Goal: Check status

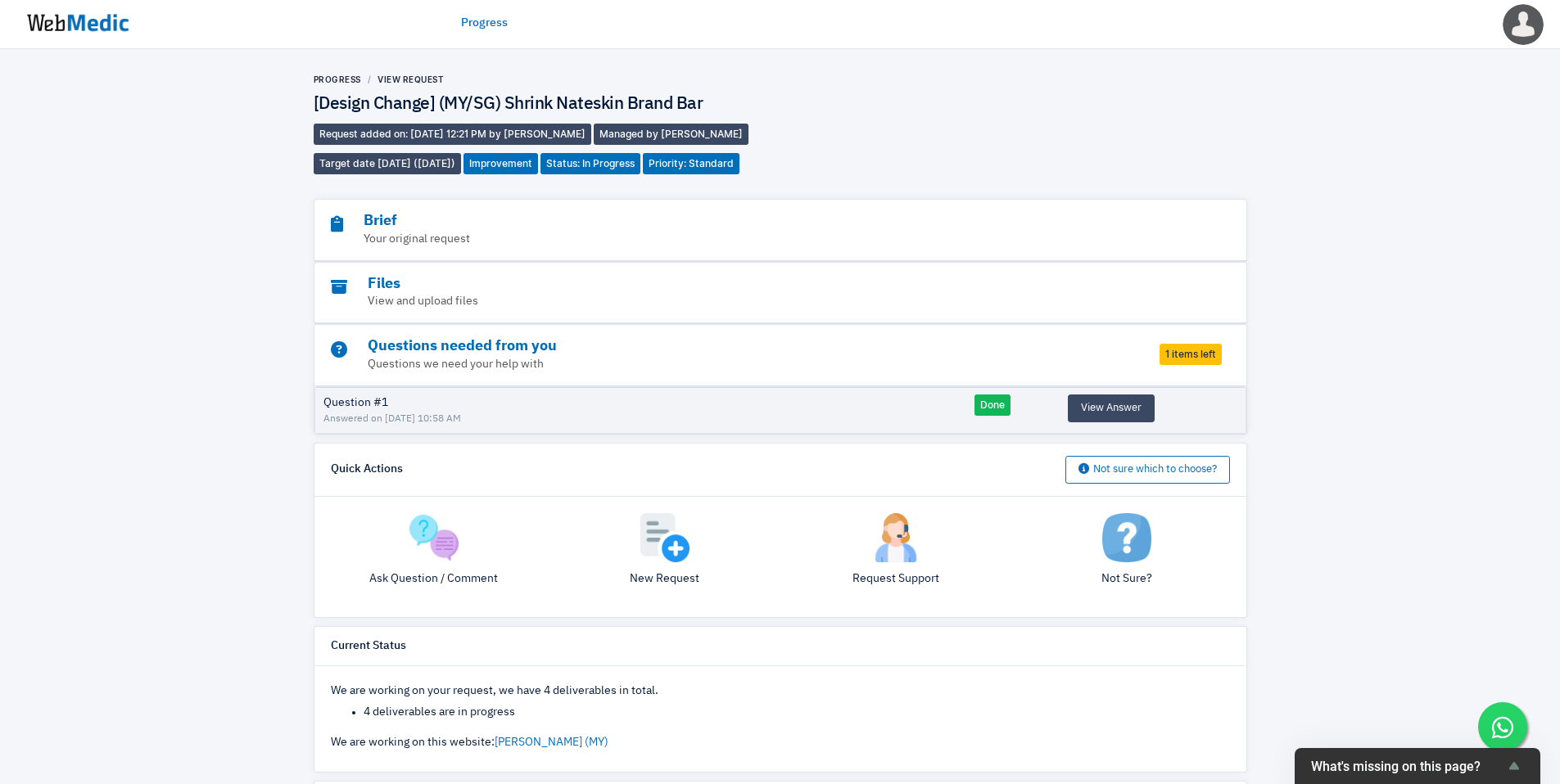
click at [98, 25] on img at bounding box center [78, 22] width 123 height 51
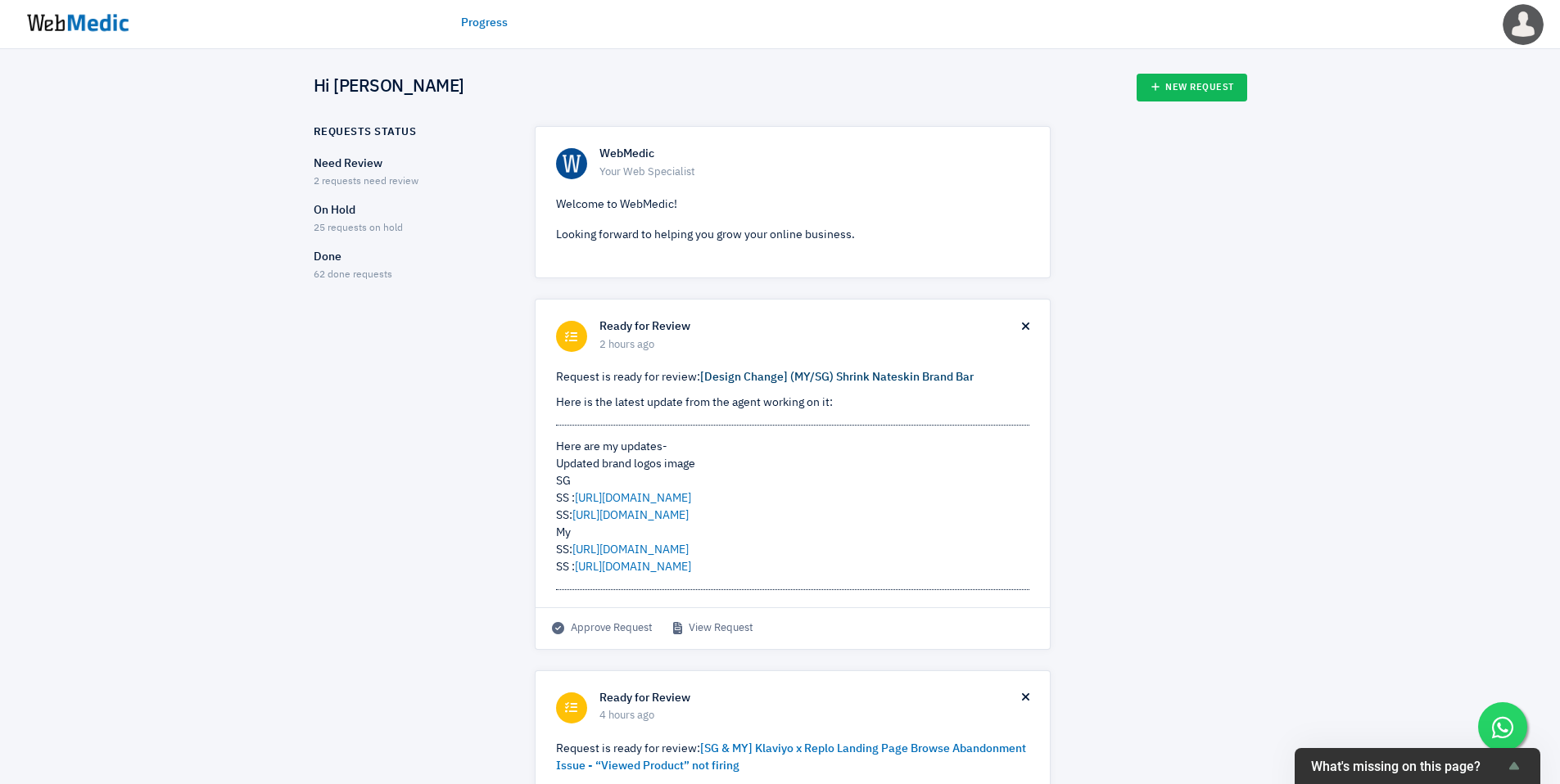
click at [794, 377] on link "[Design Change] (MY/SG) Shrink Nateskin Brand Bar" at bounding box center [836, 376] width 274 height 11
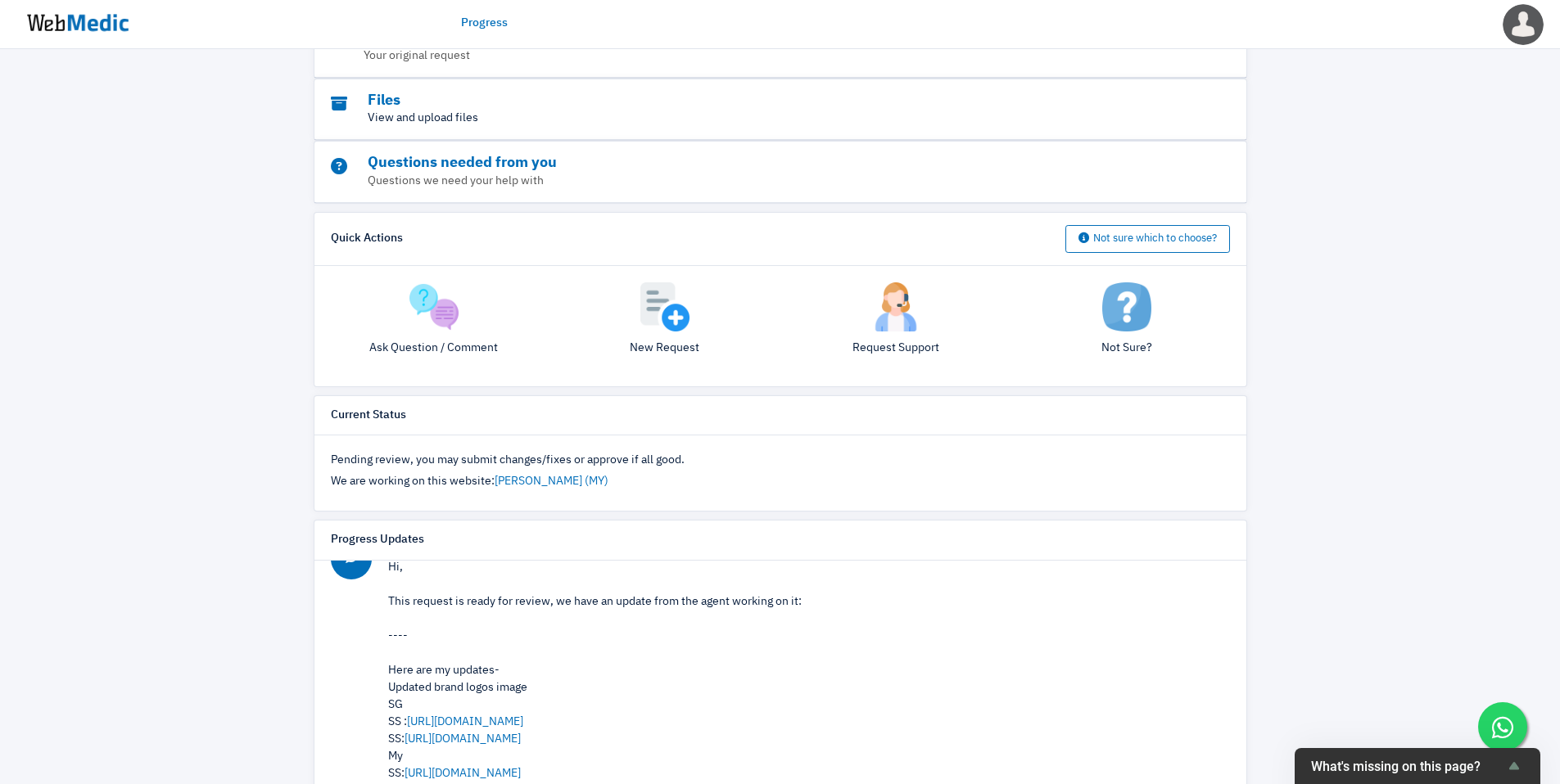
scroll to position [224, 0]
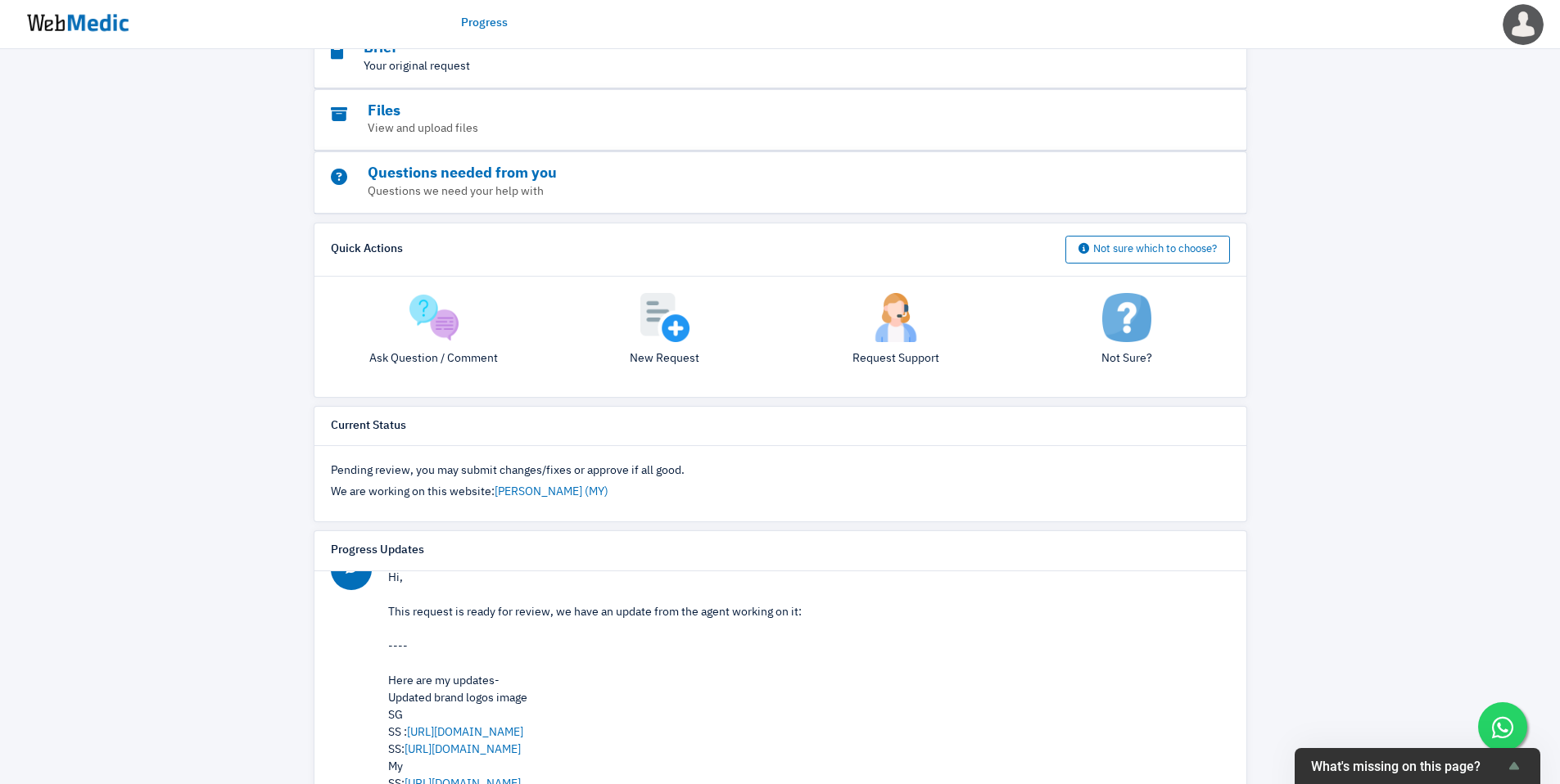
click at [690, 75] on p "Your original request" at bounding box center [735, 66] width 809 height 17
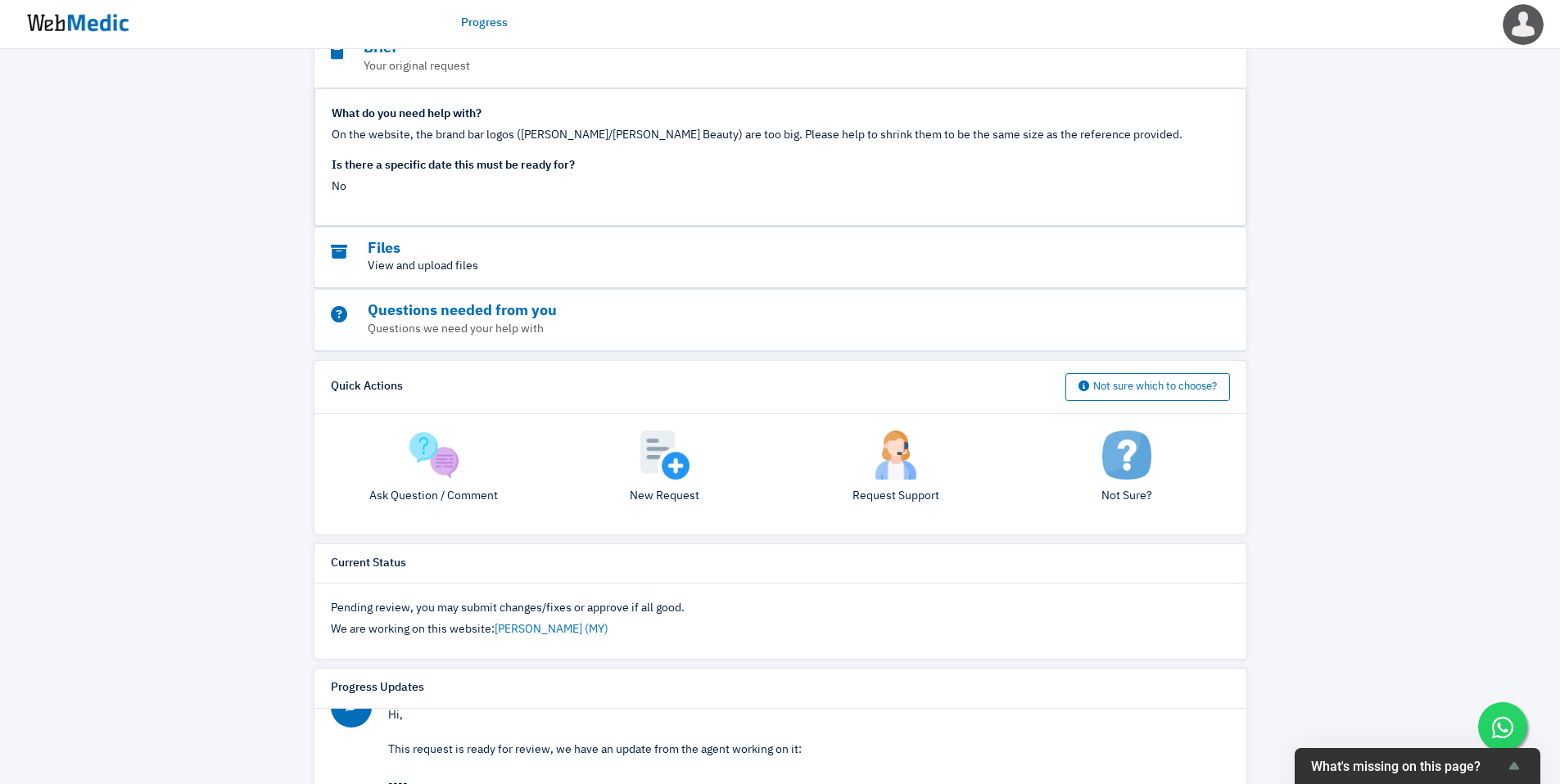
click at [447, 275] on p "View and upload files" at bounding box center [735, 267] width 809 height 17
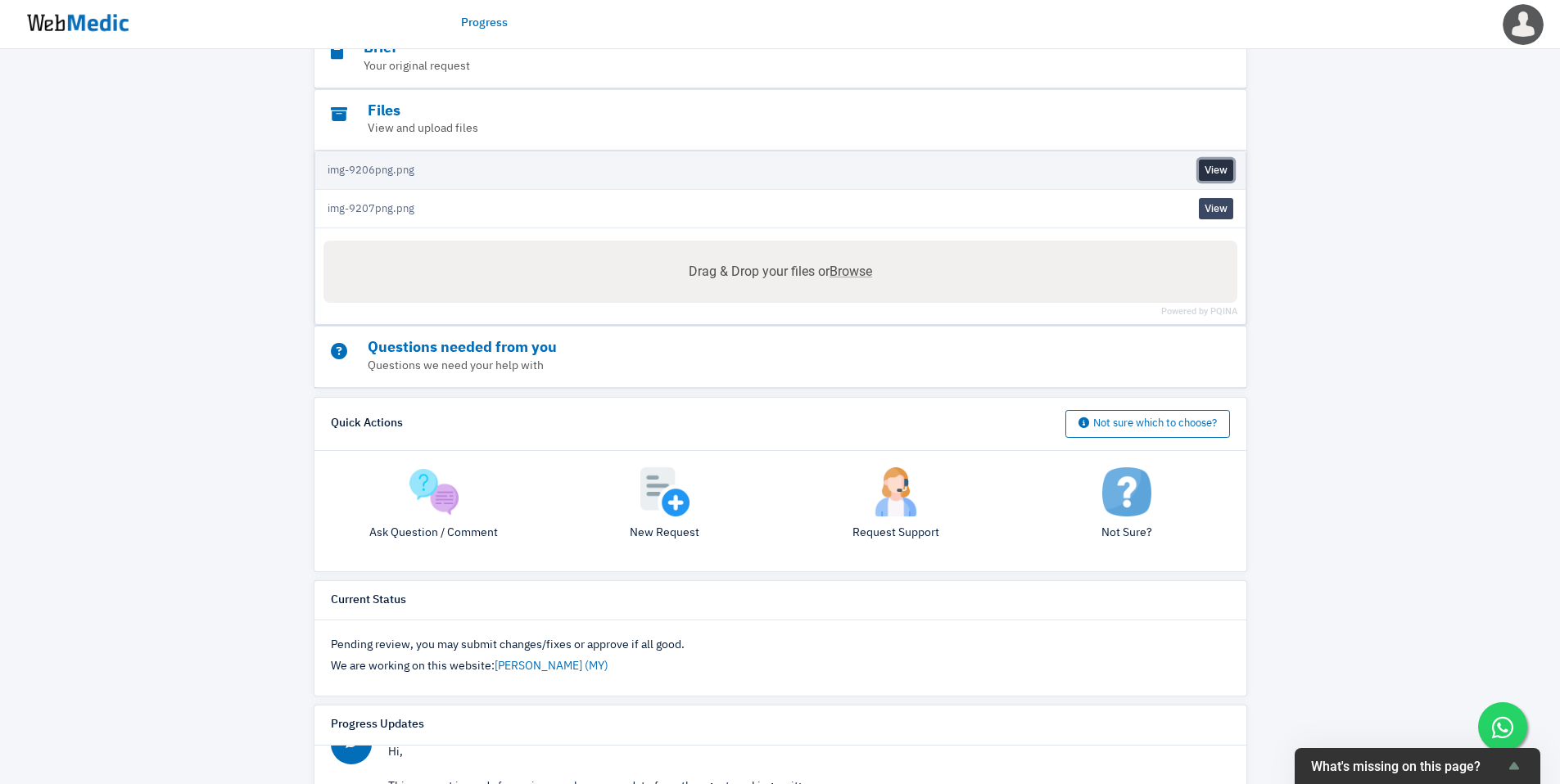
click at [1223, 180] on link "View" at bounding box center [1216, 170] width 35 height 22
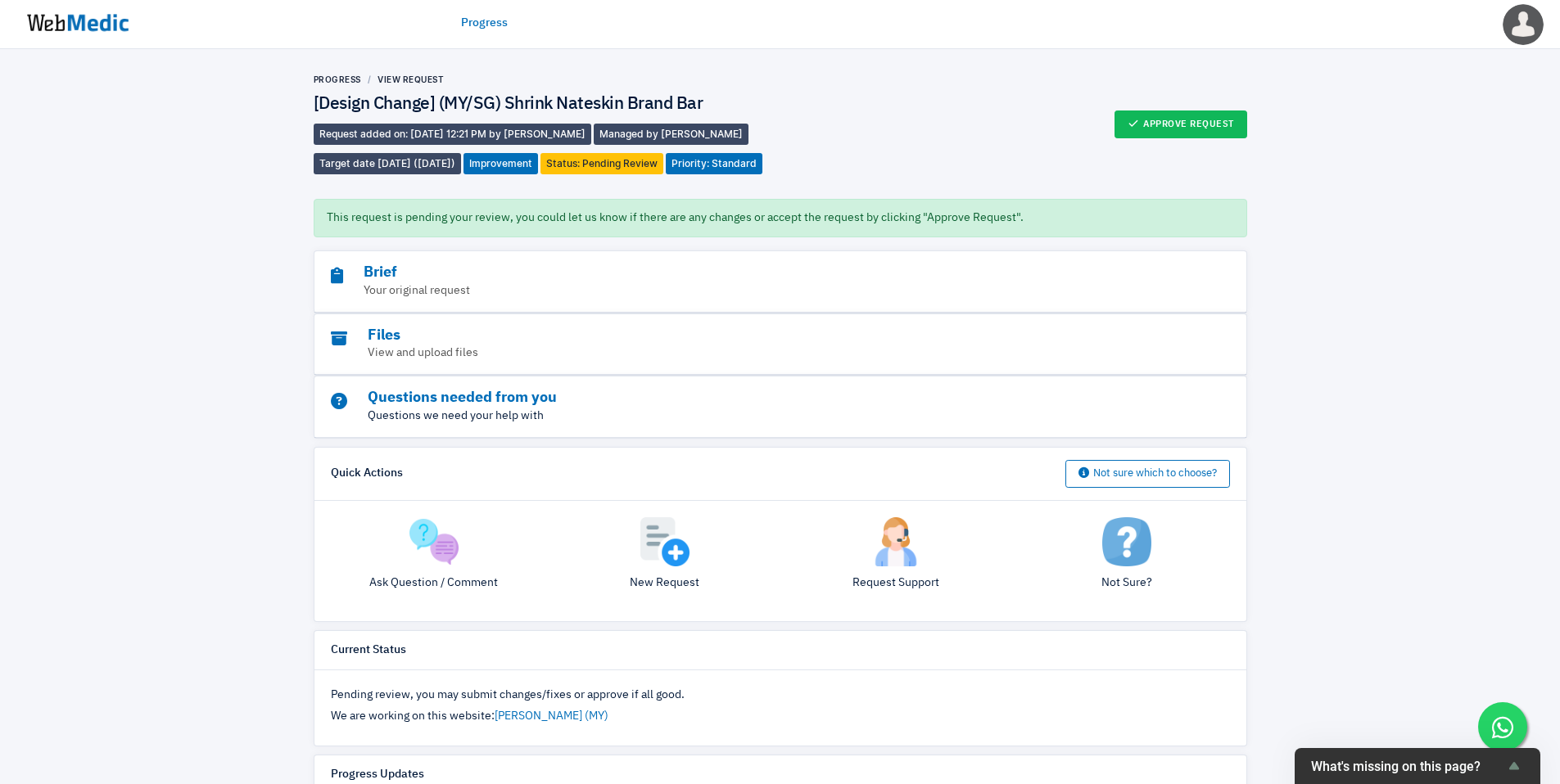
scroll to position [224, 0]
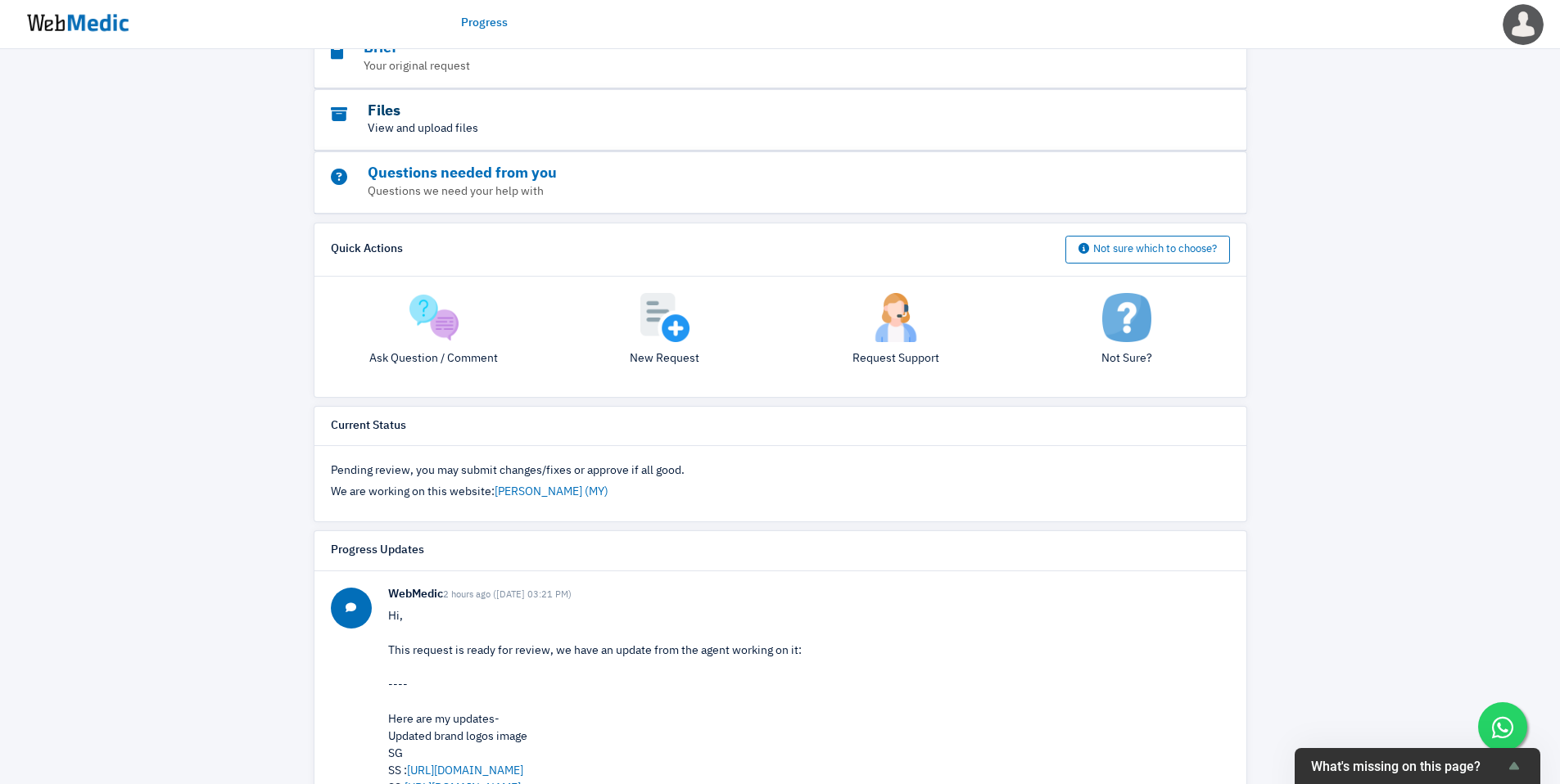
click at [986, 121] on h3 "Files" at bounding box center [735, 111] width 809 height 19
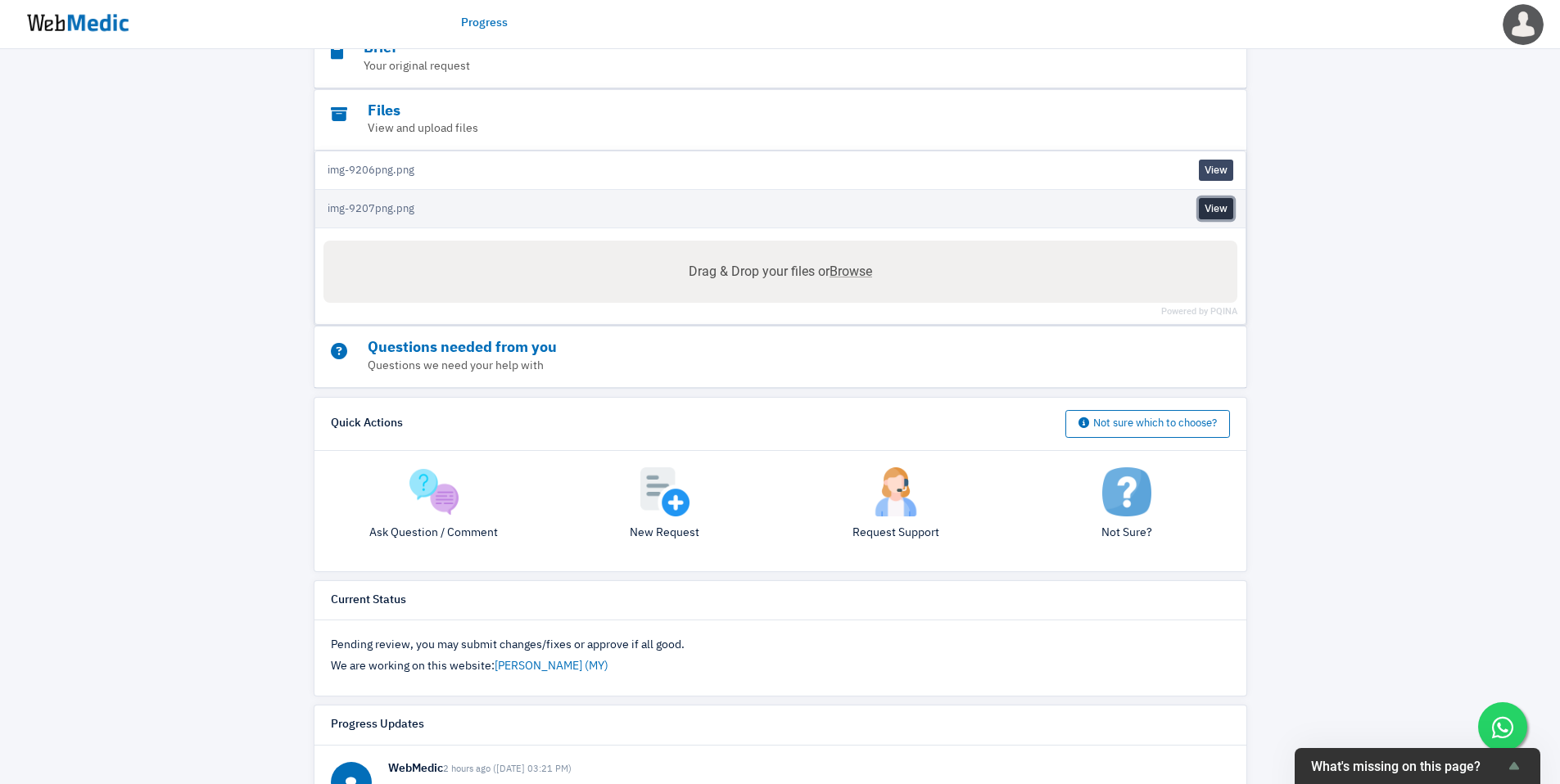
click at [1204, 219] on link "View" at bounding box center [1216, 208] width 35 height 22
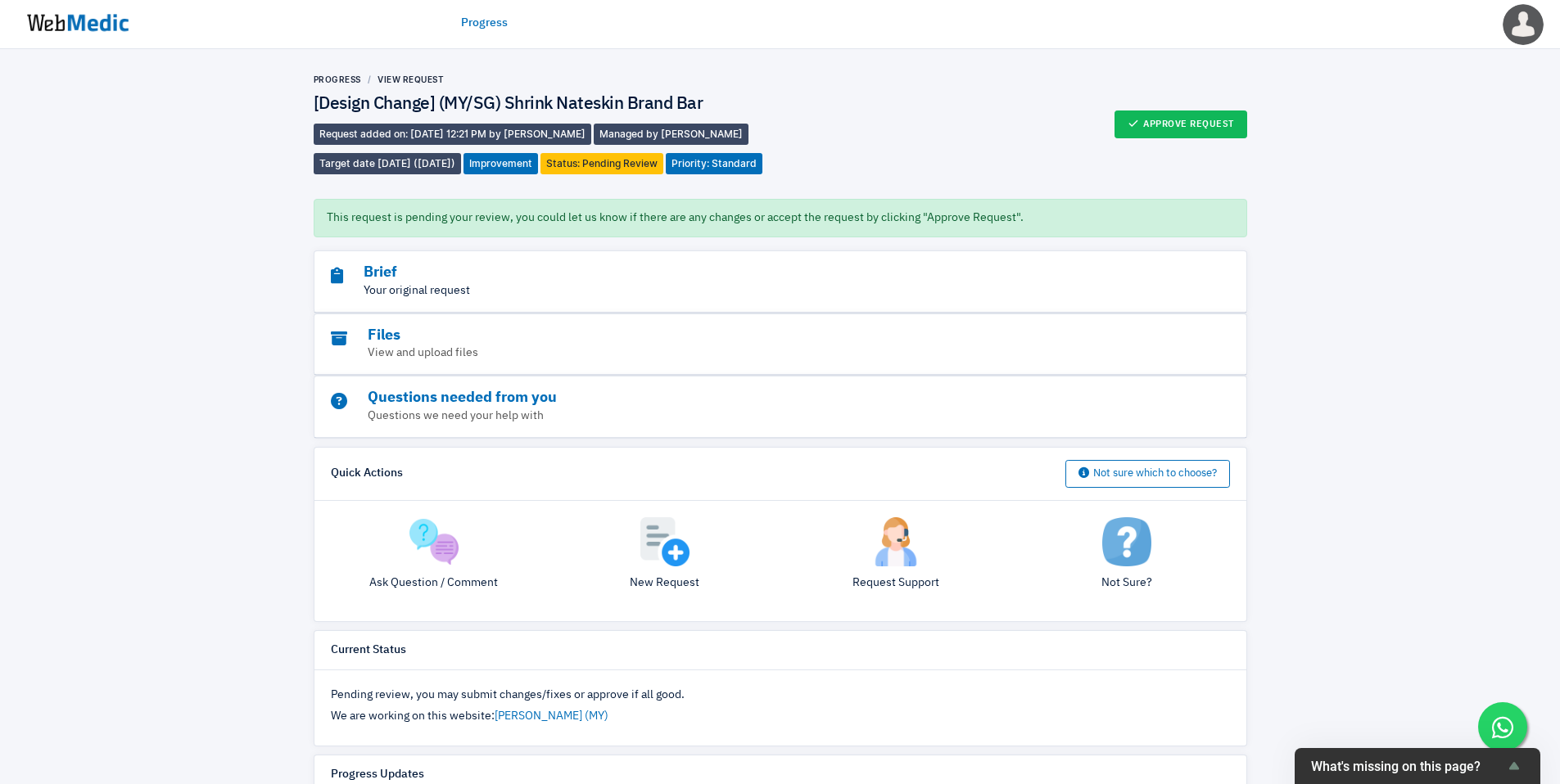
click at [404, 300] on p "Your original request" at bounding box center [735, 291] width 809 height 17
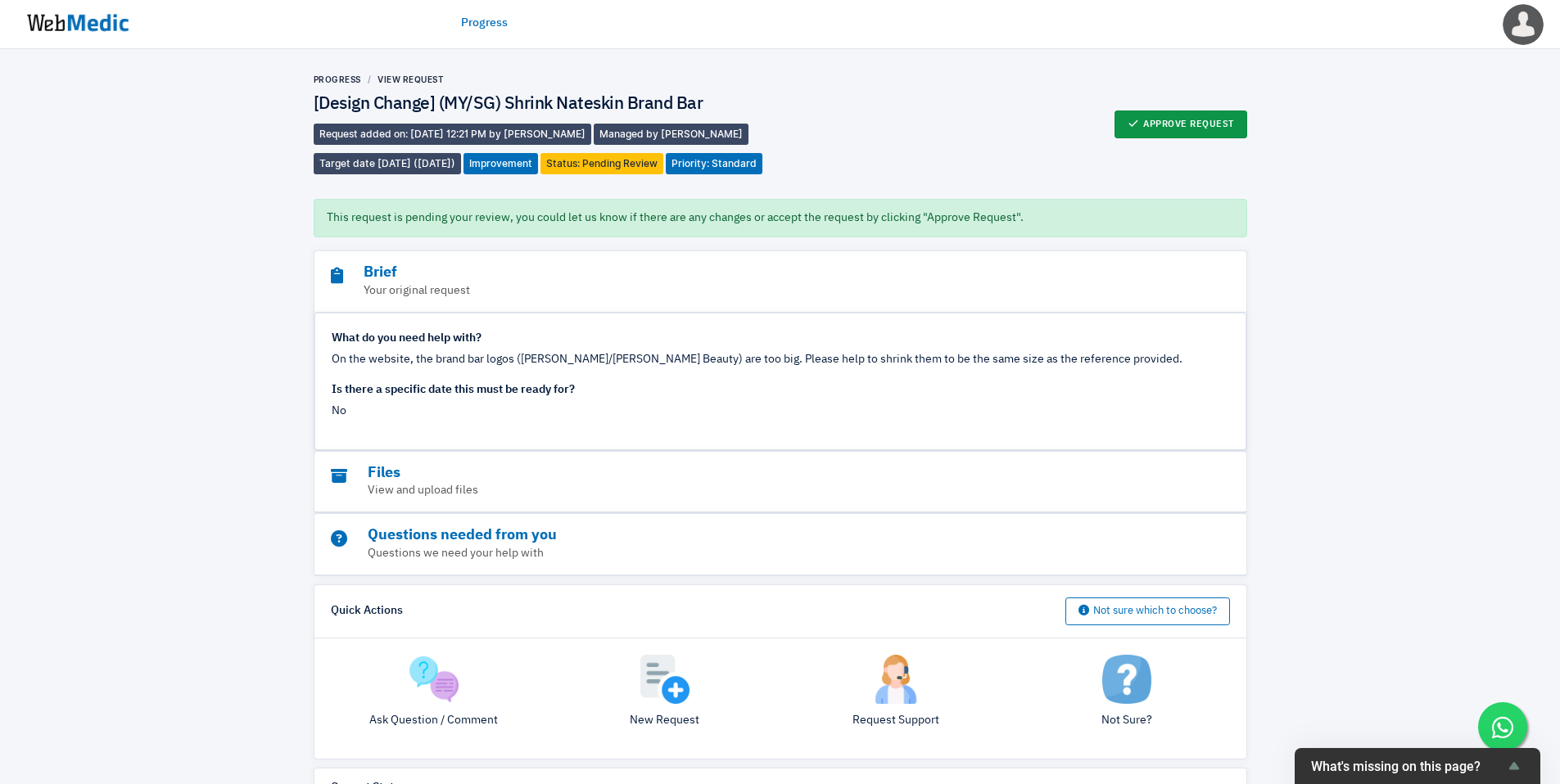
click at [1233, 138] on button "Approve Request" at bounding box center [1181, 124] width 133 height 28
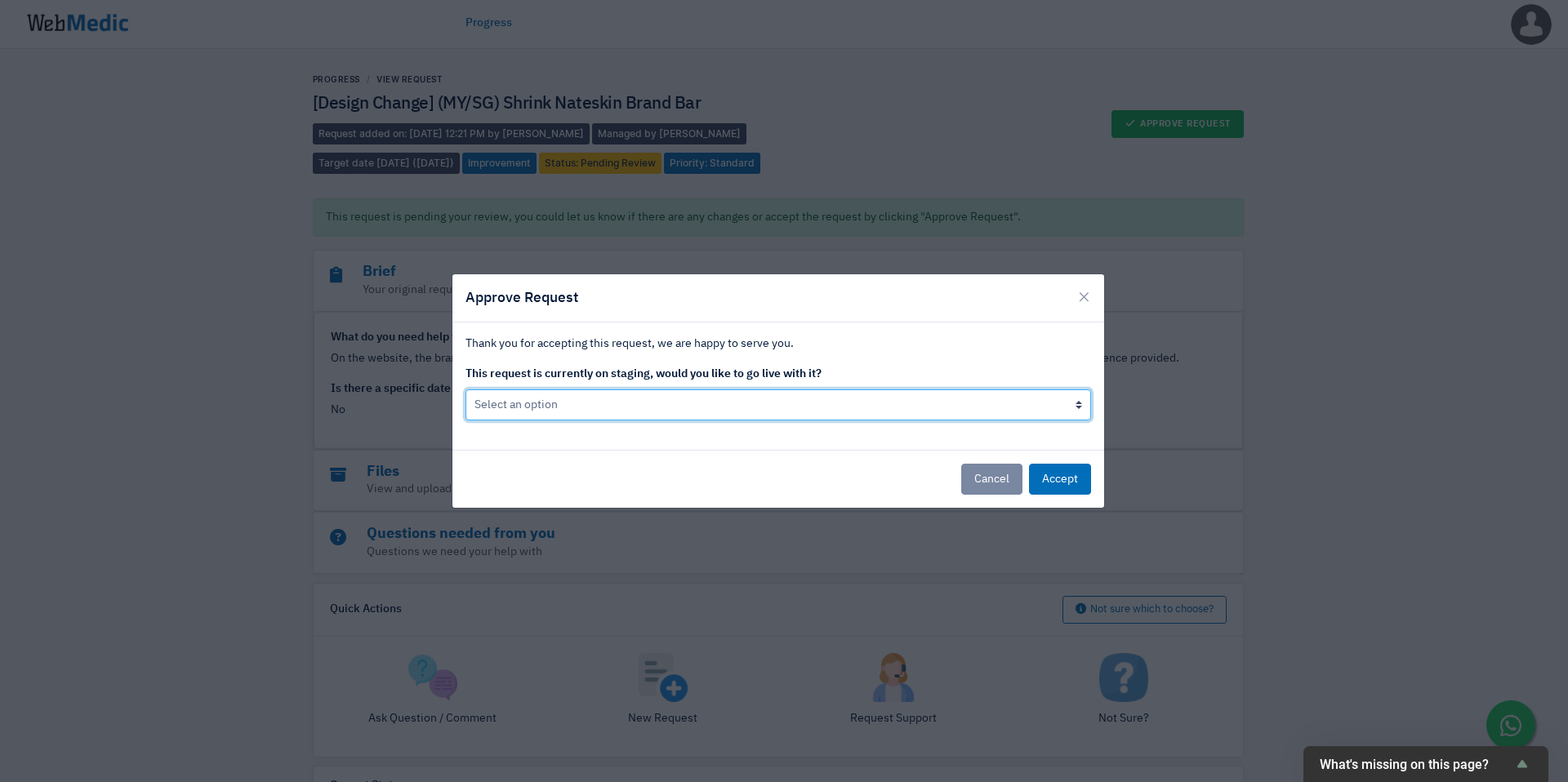
click at [905, 409] on select "Select an option Yes go live Accept request but don't go live yet" at bounding box center [778, 405] width 625 height 31
select select "1"
click at [465, 389] on select "Select an option Yes go live Accept request but don't go live yet" at bounding box center [778, 405] width 625 height 31
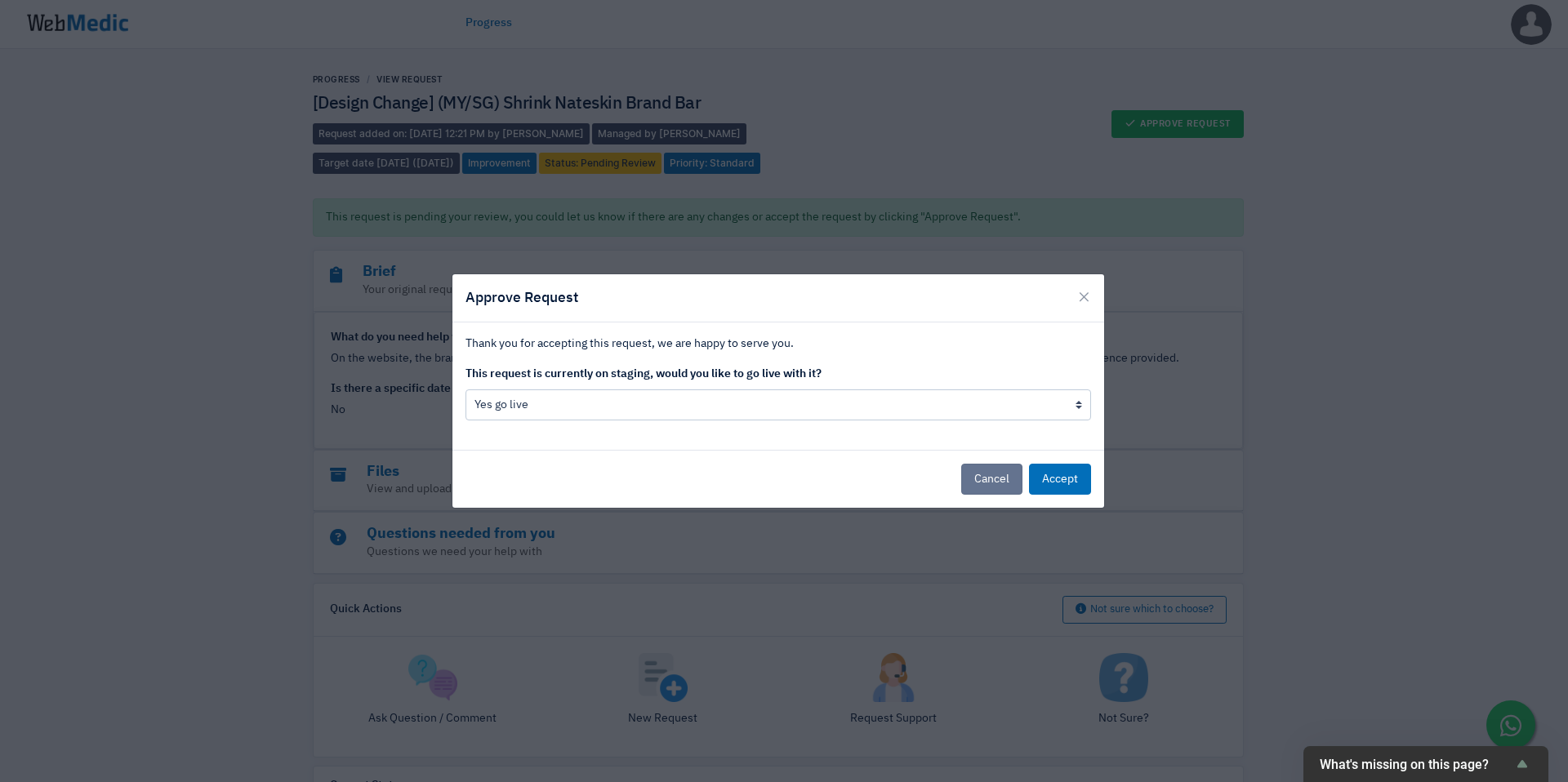
click at [994, 484] on button "Cancel" at bounding box center [992, 479] width 61 height 31
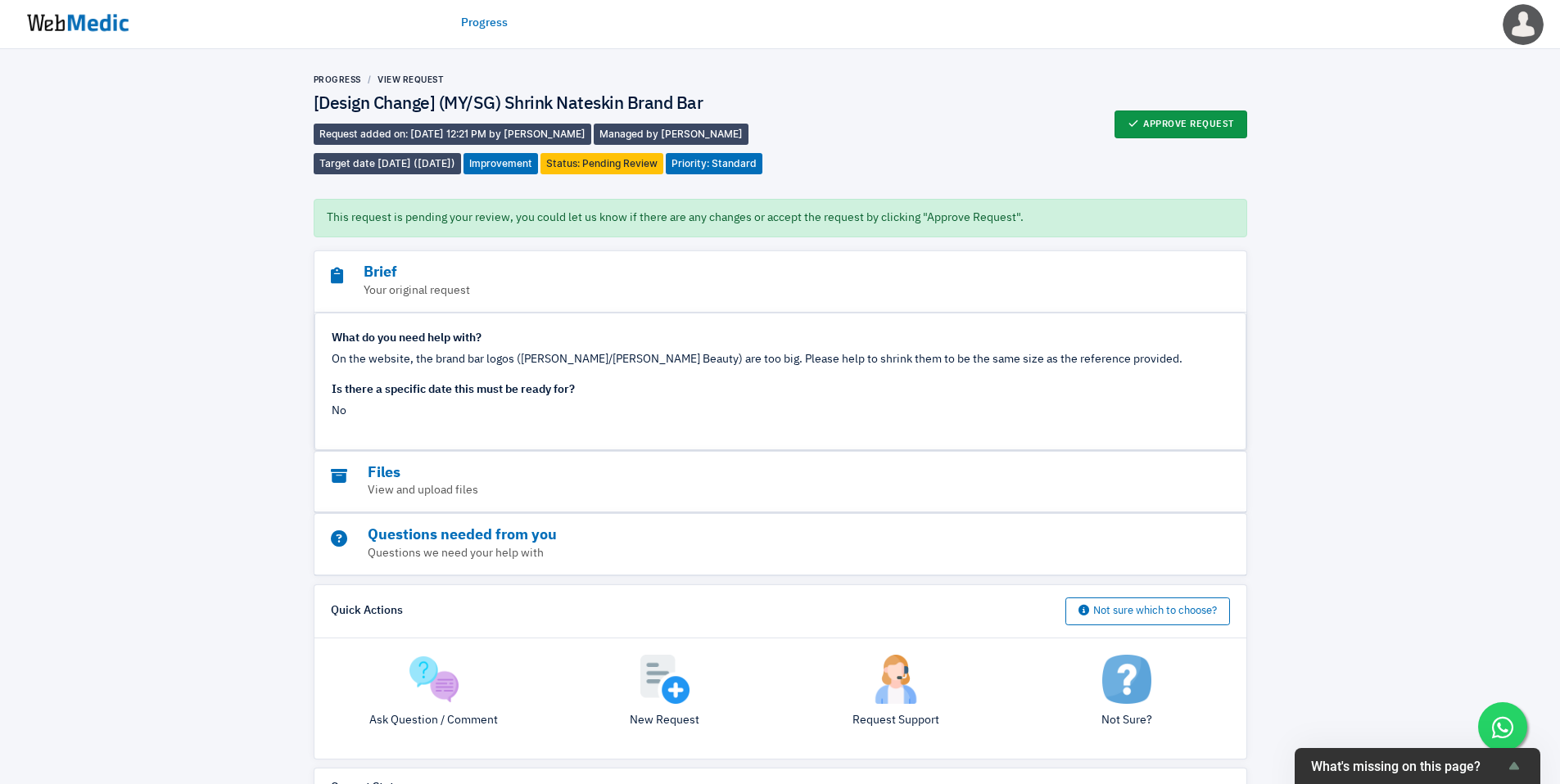
click at [1176, 138] on button "Approve Request" at bounding box center [1181, 124] width 133 height 28
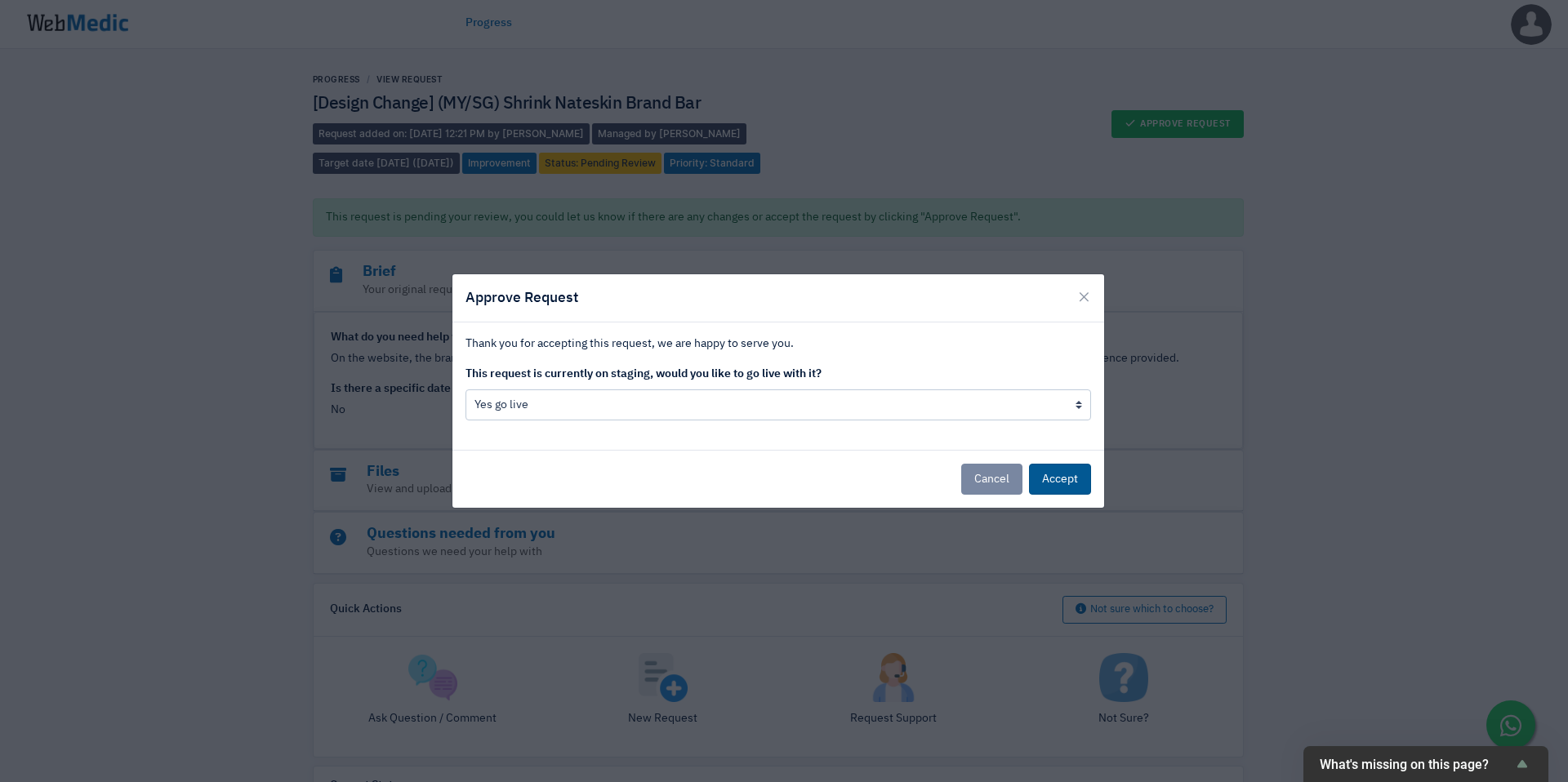
click at [1053, 471] on button "Accept" at bounding box center [1060, 479] width 62 height 31
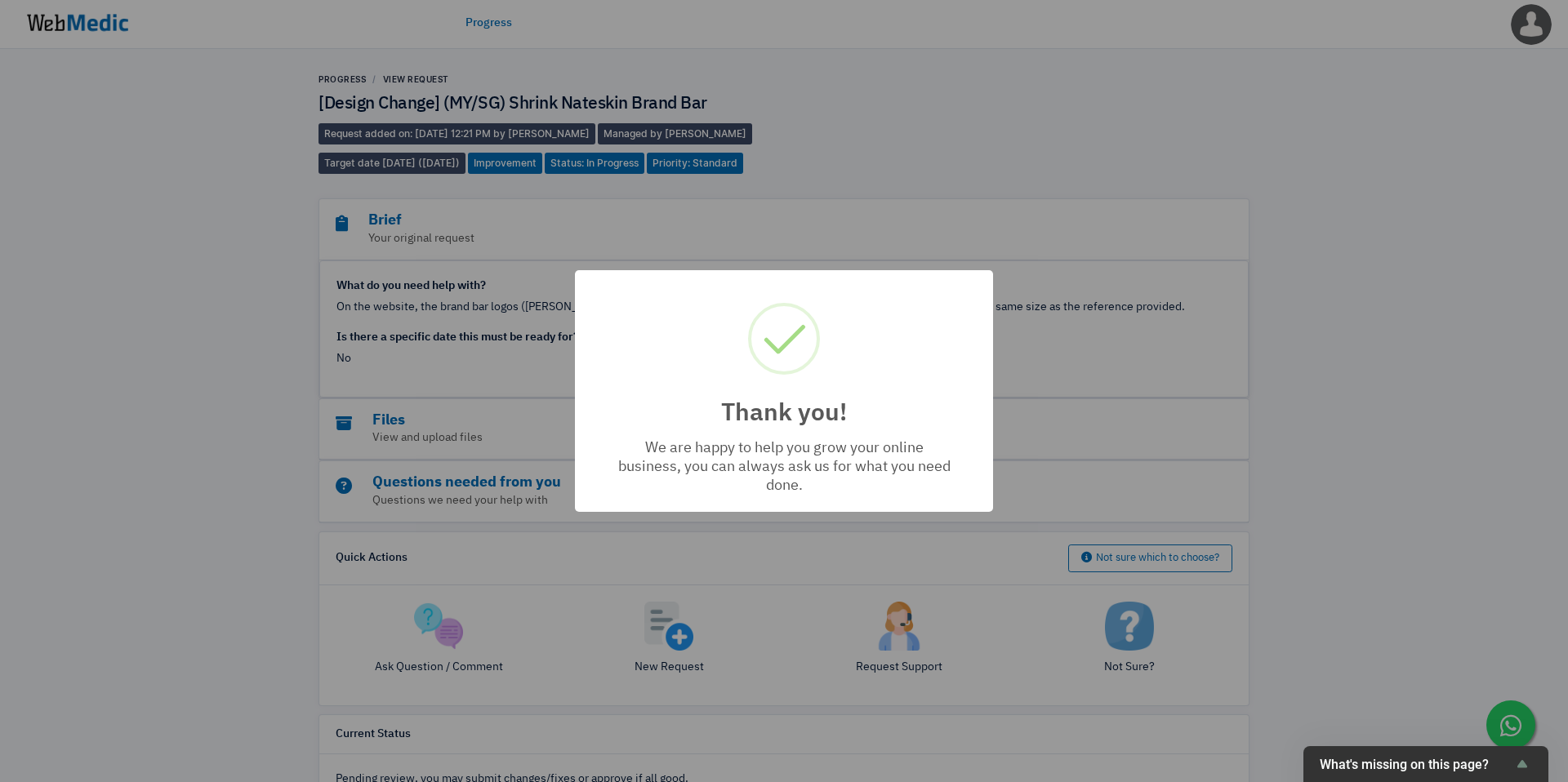
click at [867, 145] on div "Thank you! × We are happy to help you grow your online business, you can always…" at bounding box center [784, 391] width 1568 height 782
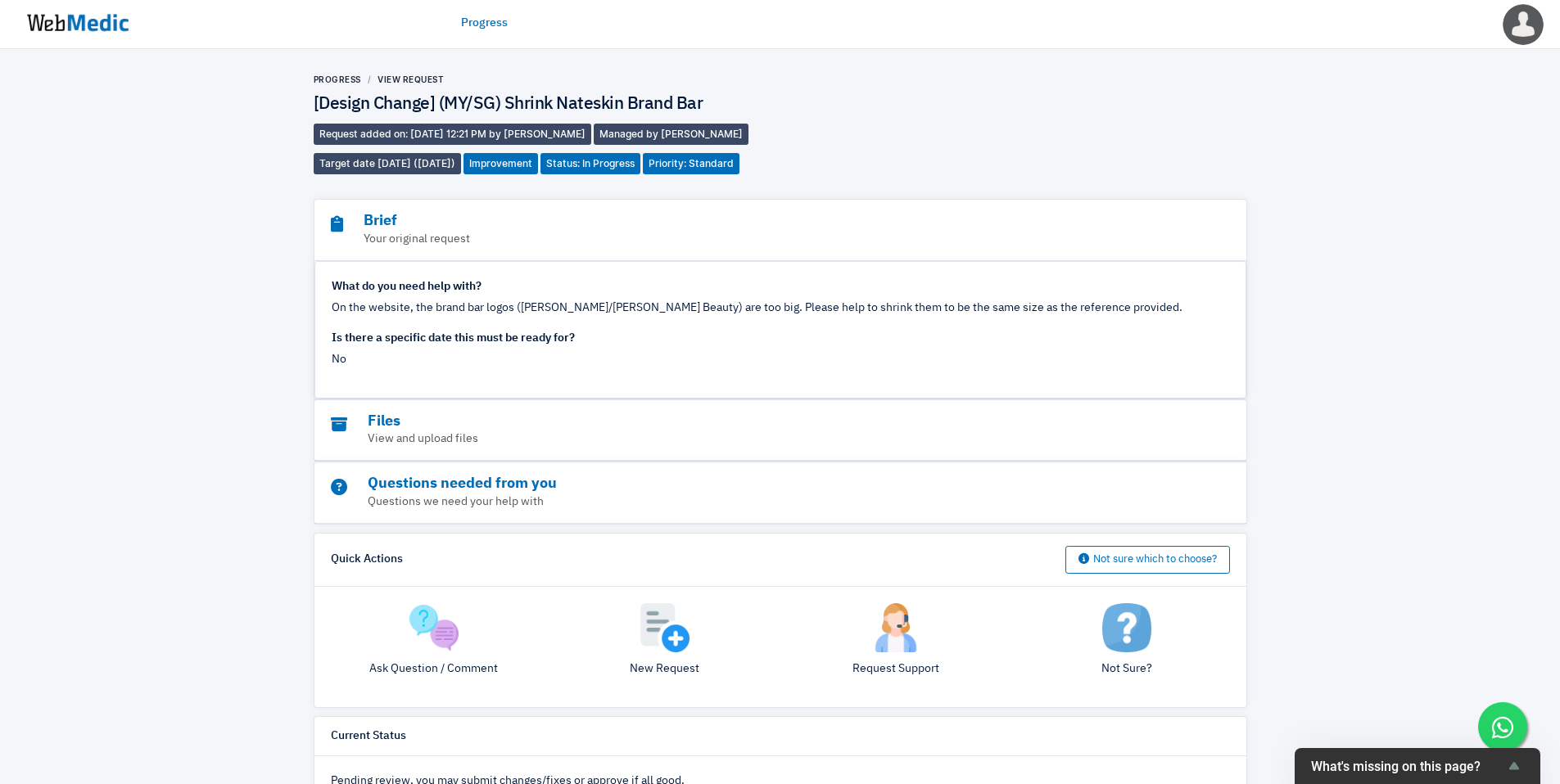
click at [103, 23] on img at bounding box center [78, 22] width 123 height 51
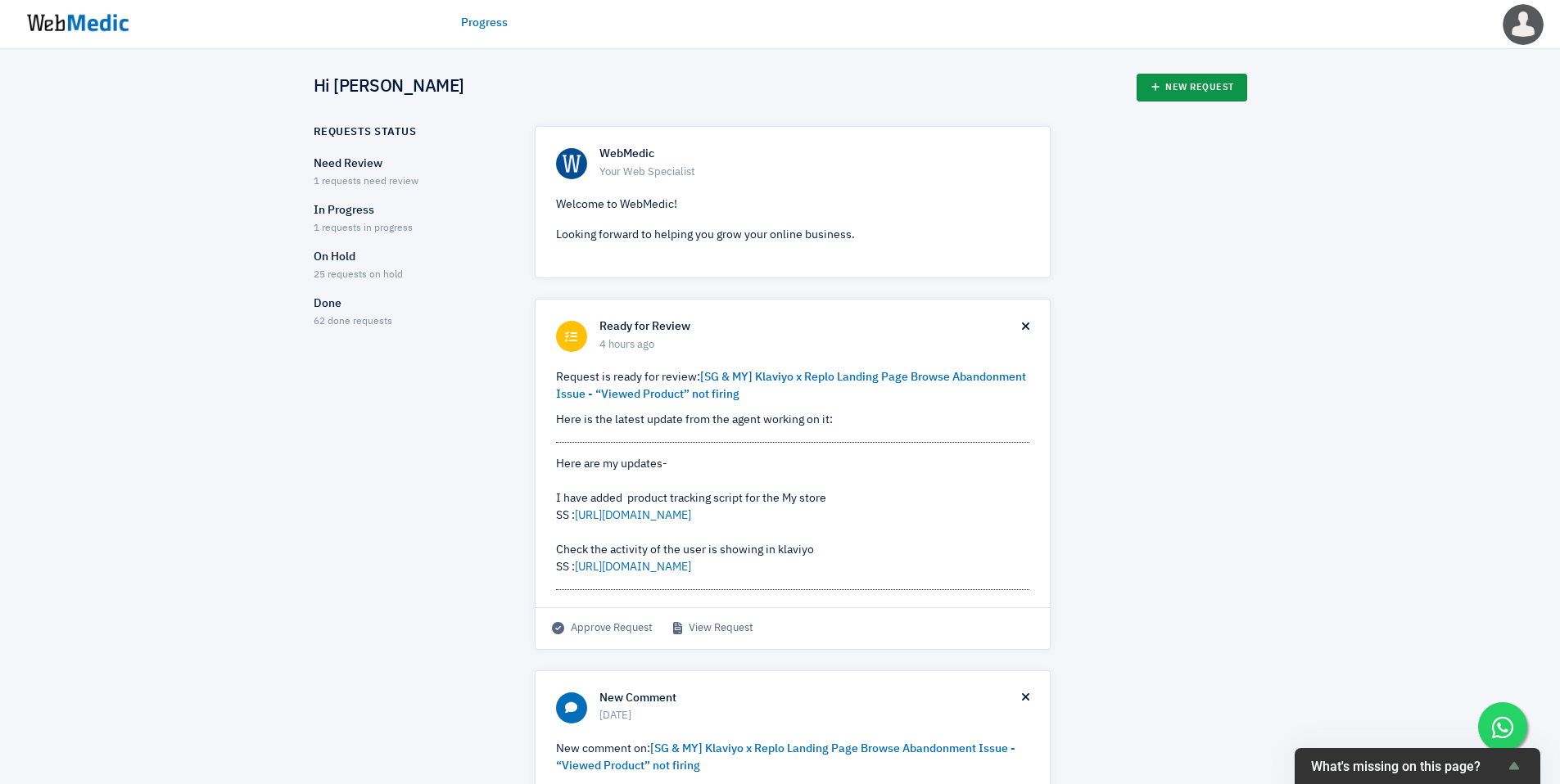
click at [1200, 92] on link "New Request" at bounding box center [1192, 87] width 111 height 28
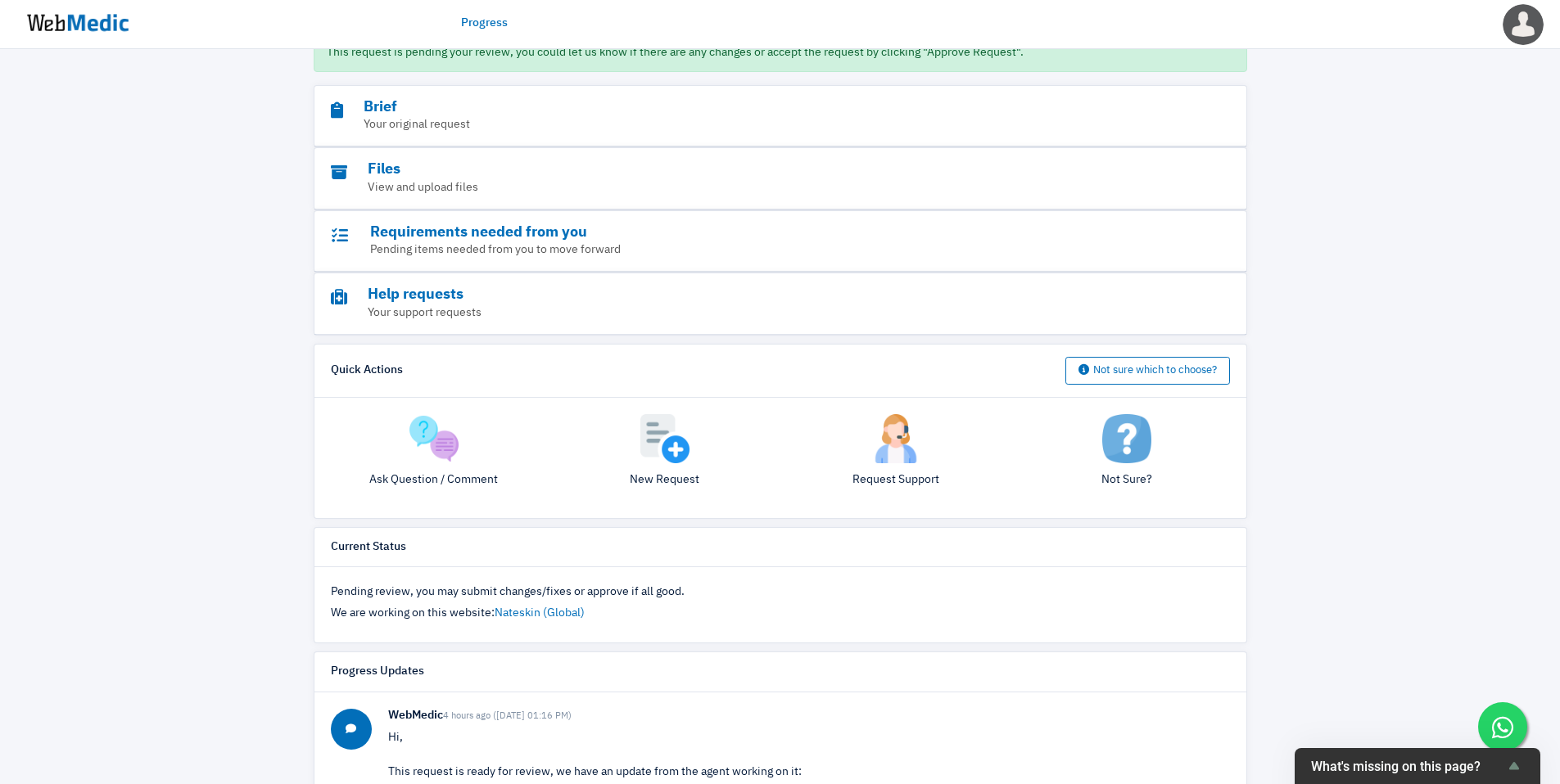
scroll to position [155, 0]
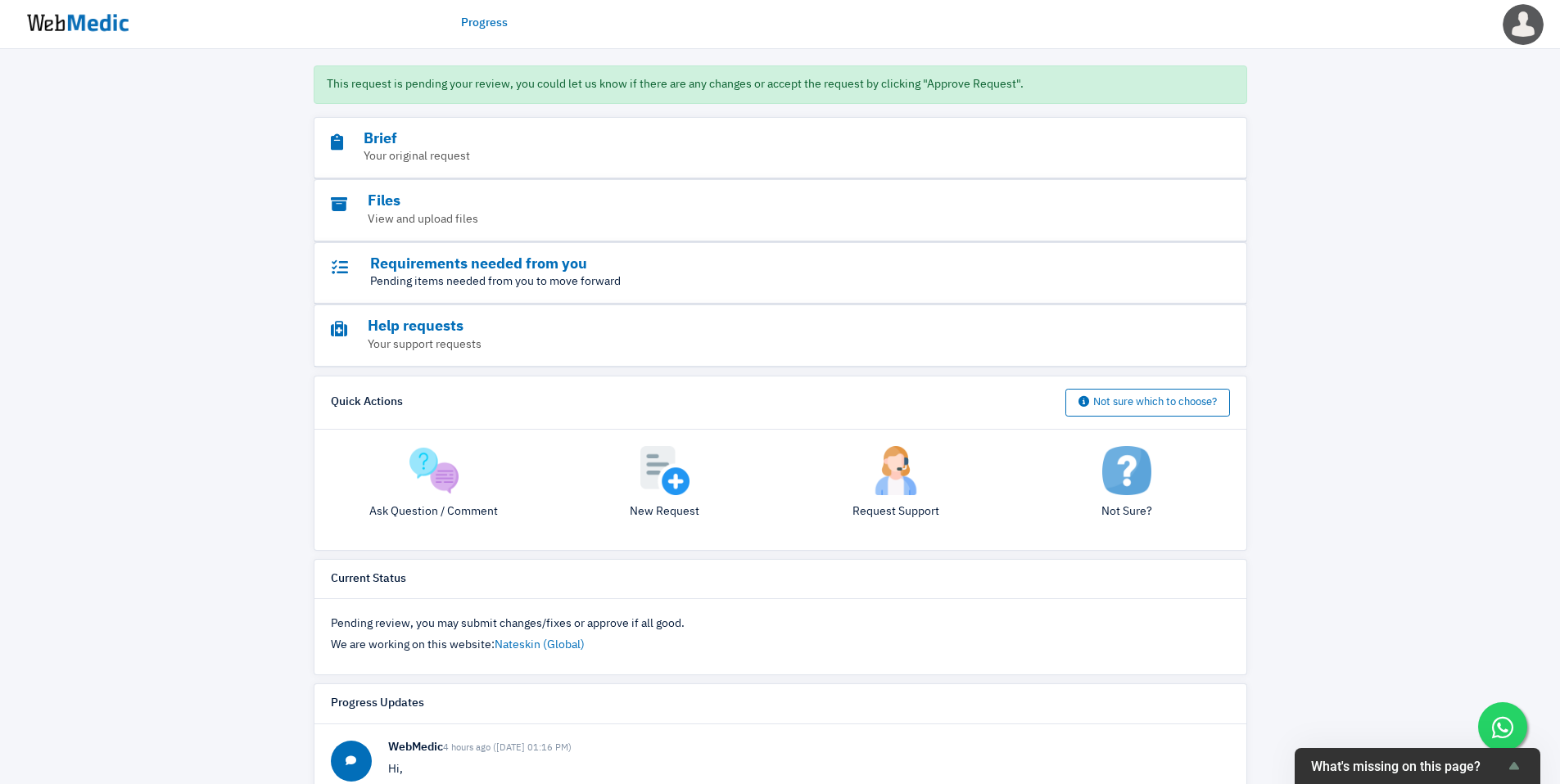
click at [848, 278] on p "Pending items needed from you to move forward" at bounding box center [735, 282] width 809 height 17
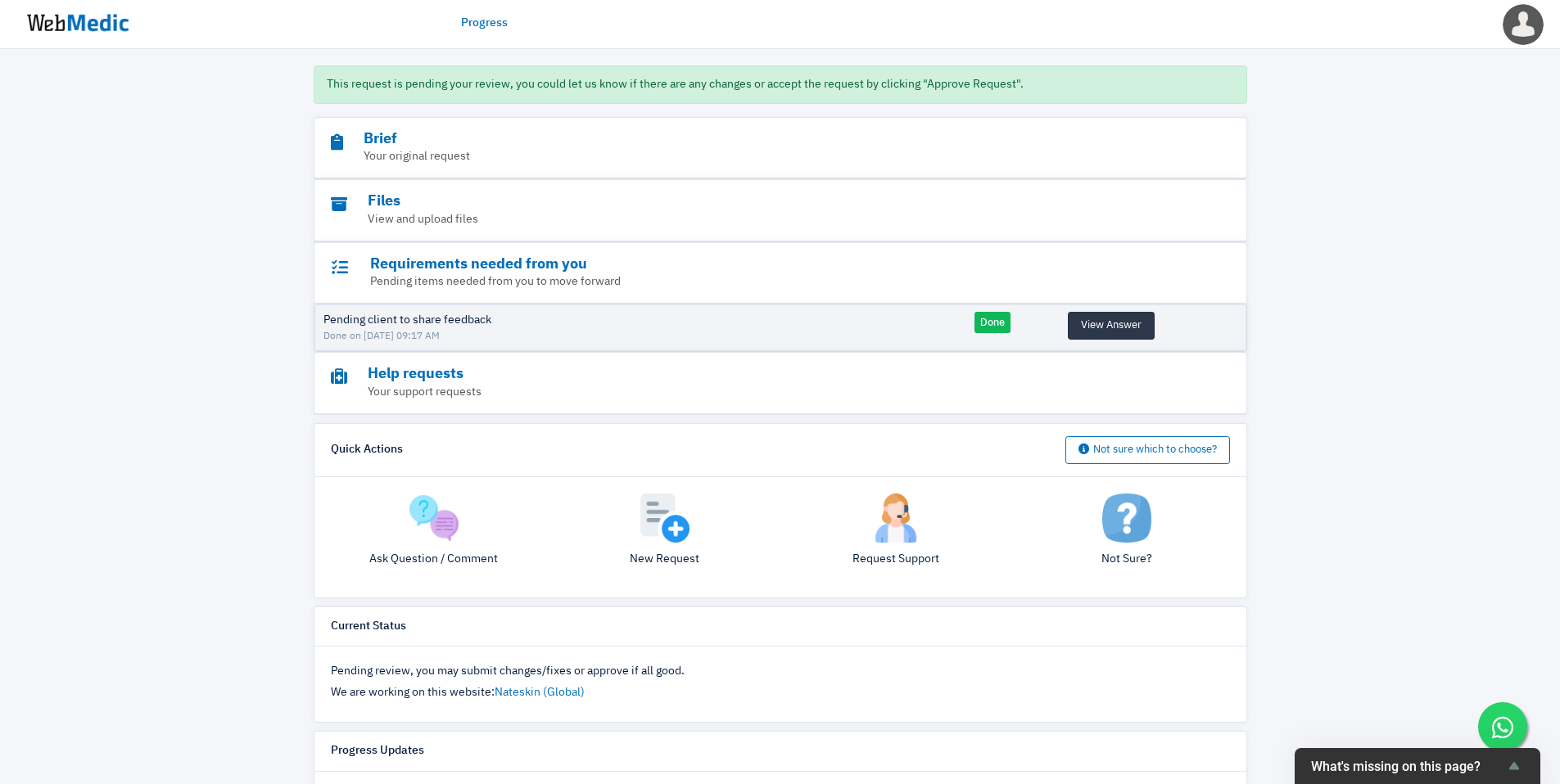
click at [1090, 324] on button "View Answer" at bounding box center [1111, 326] width 86 height 28
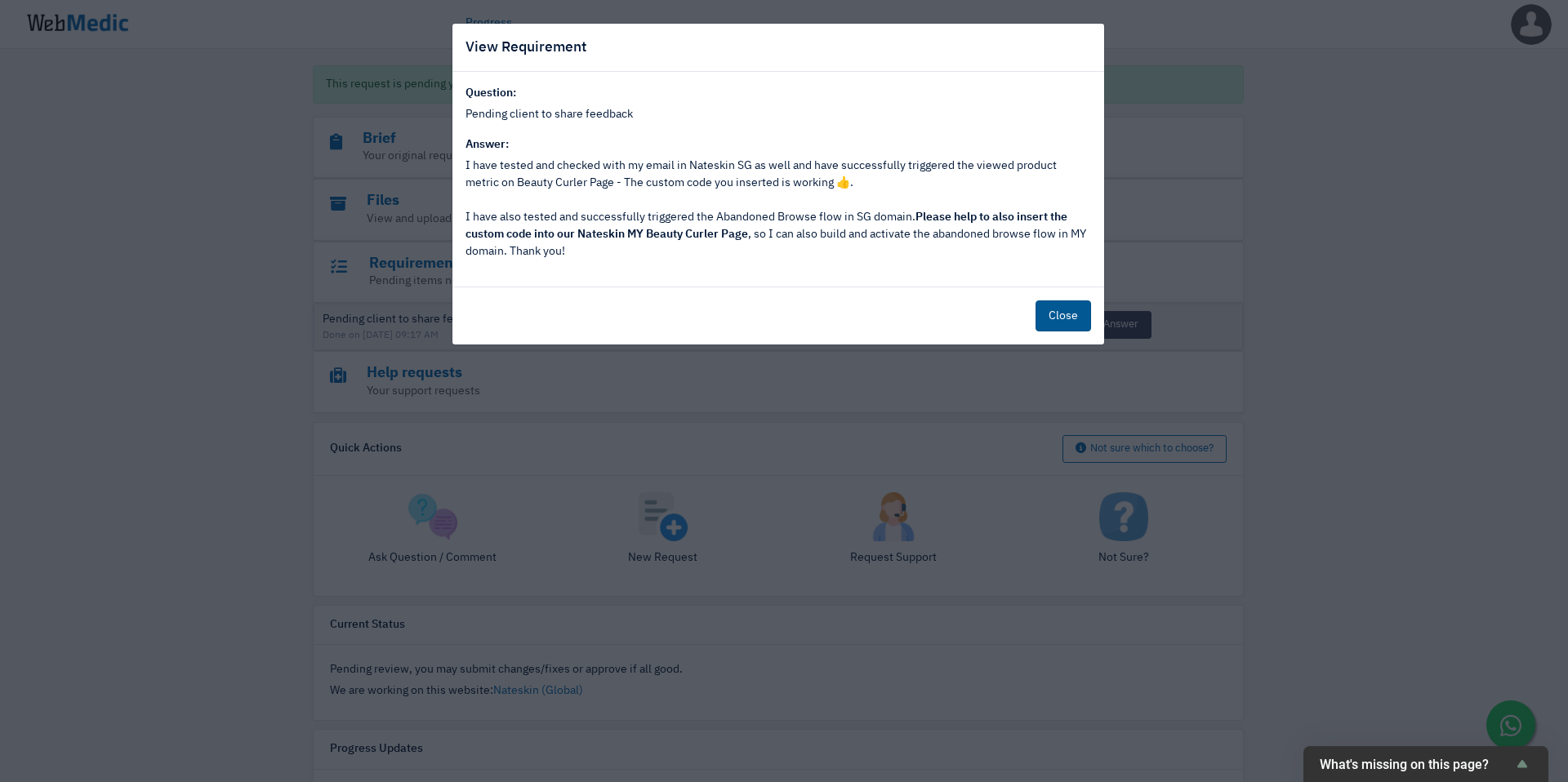
click at [1065, 318] on button "Close" at bounding box center [1063, 316] width 55 height 31
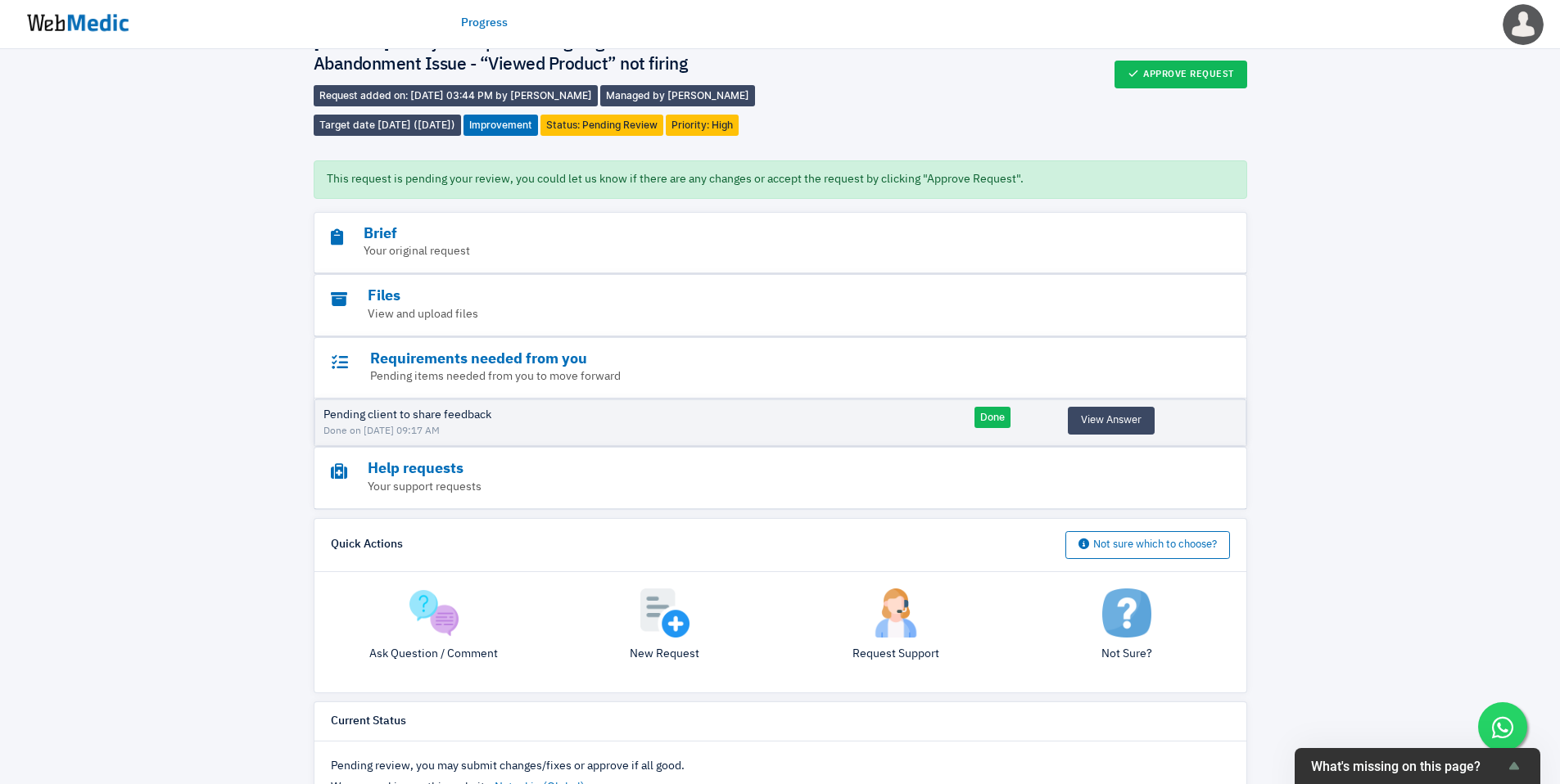
scroll to position [0, 0]
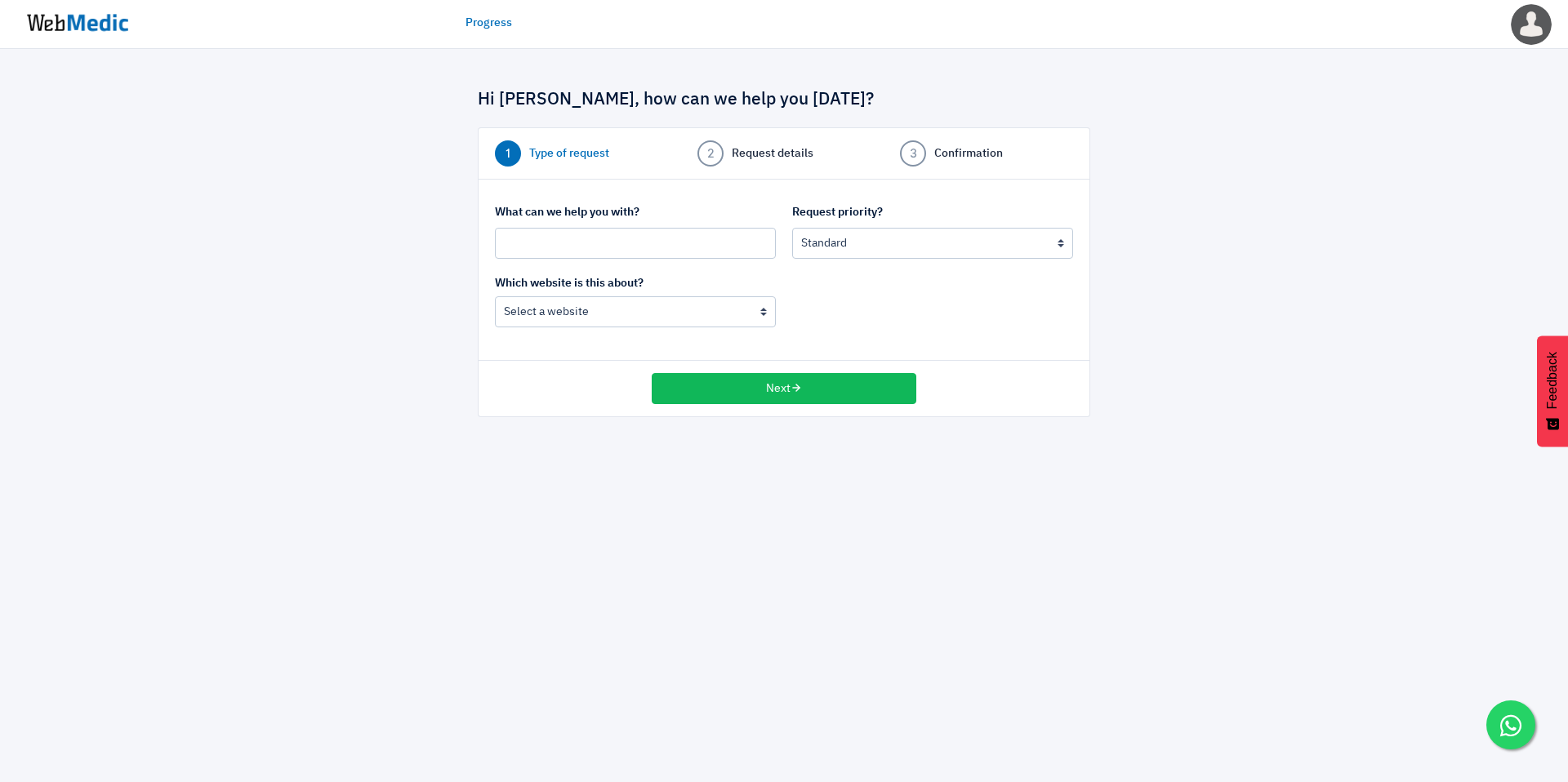
click at [482, 27] on link "Progress" at bounding box center [488, 23] width 47 height 17
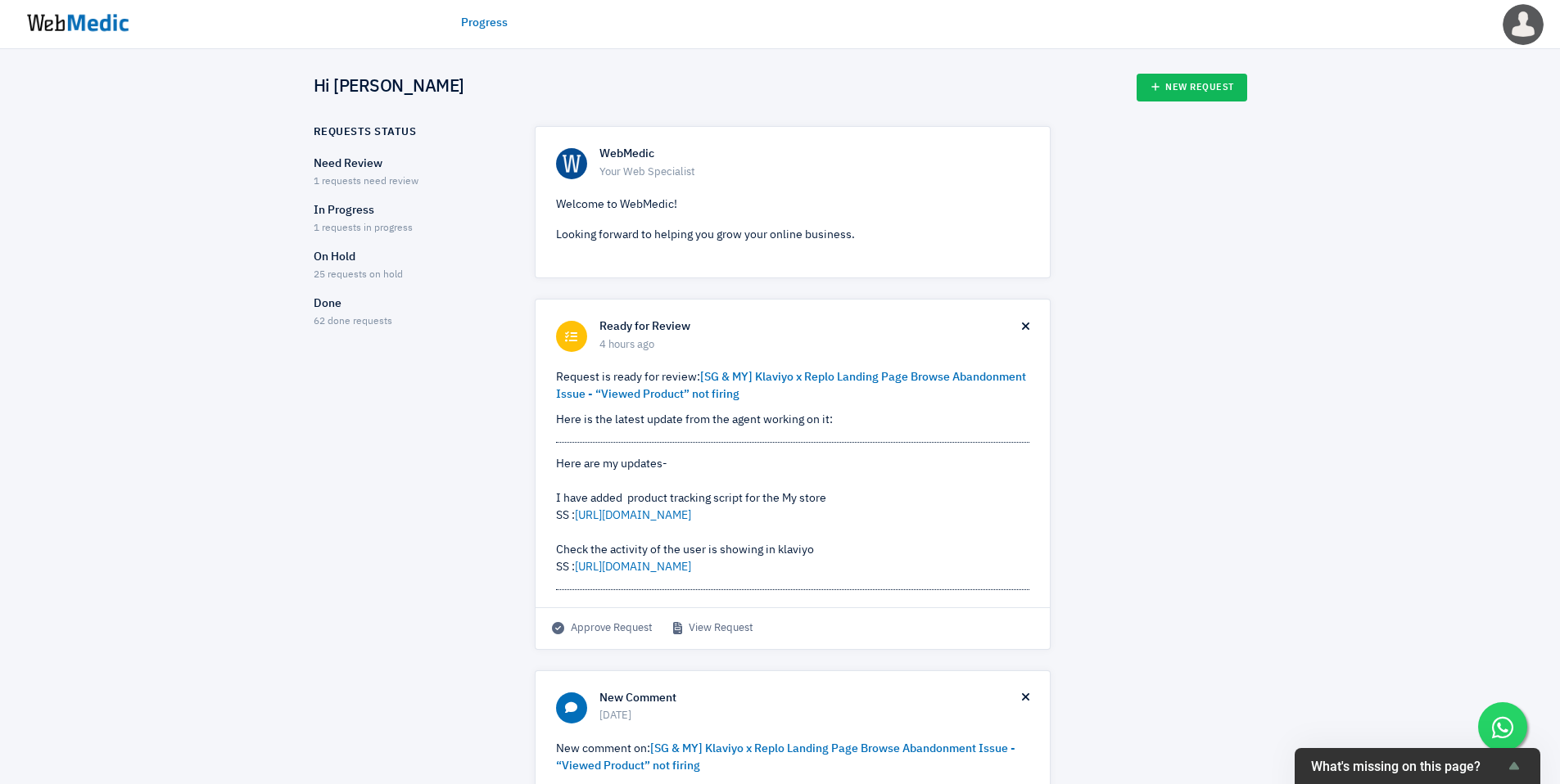
click at [331, 309] on p "Done" at bounding box center [409, 304] width 193 height 17
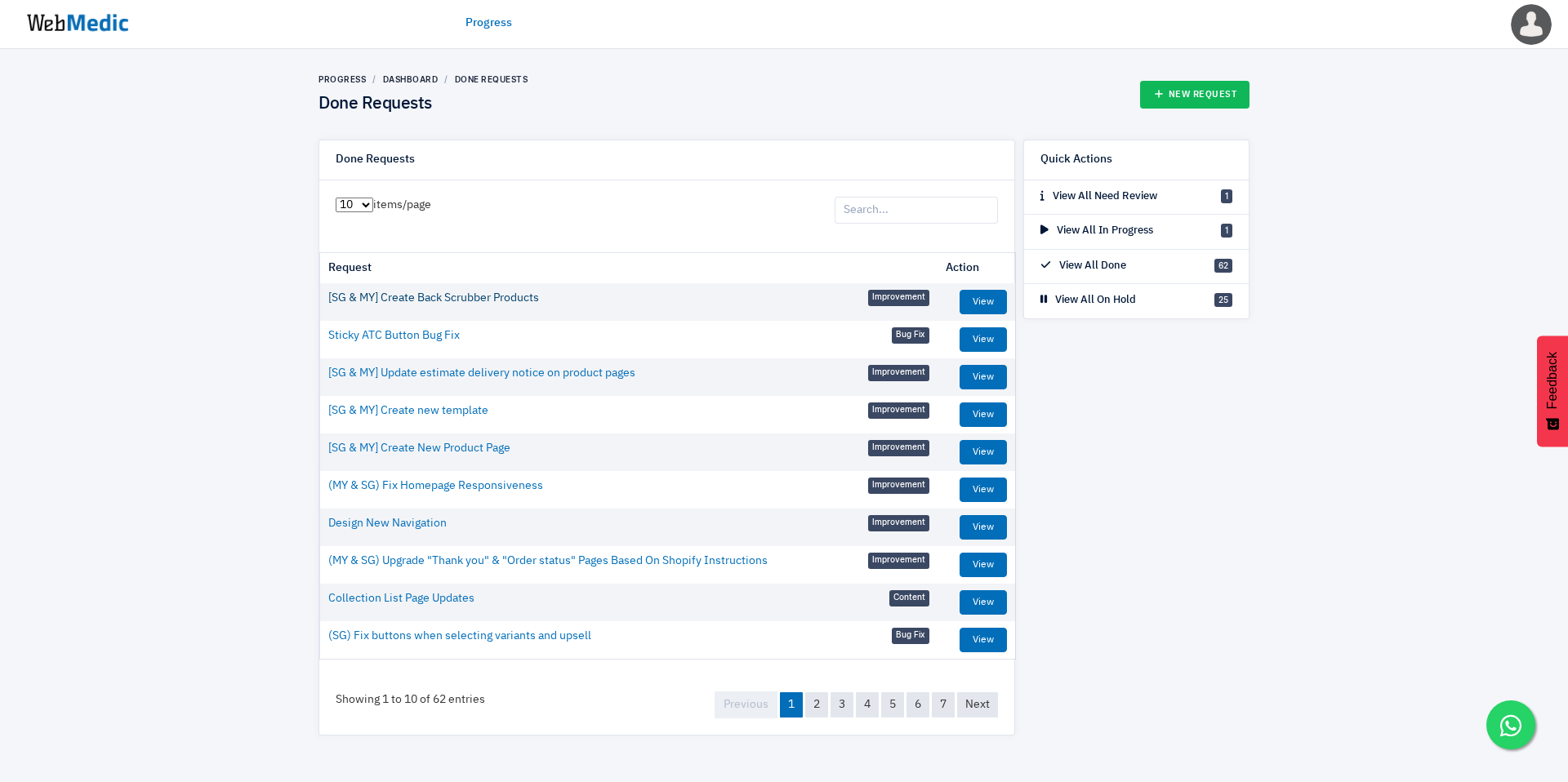
click at [461, 298] on link "[SG & MY] Create Back Scrubber Products" at bounding box center [433, 299] width 211 height 17
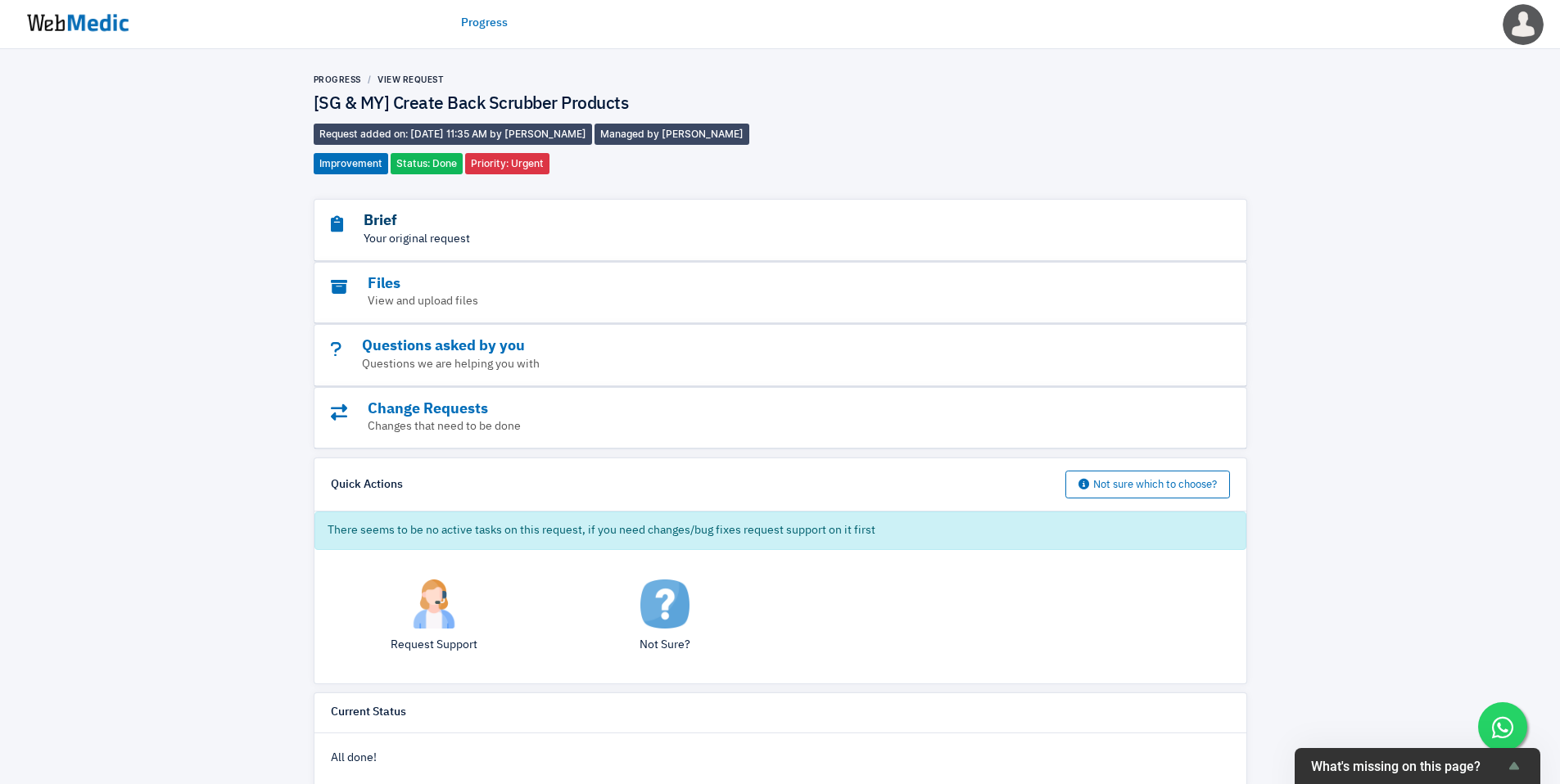
click at [382, 219] on h3 "Brief" at bounding box center [735, 222] width 809 height 19
